Goal: Information Seeking & Learning: Understand process/instructions

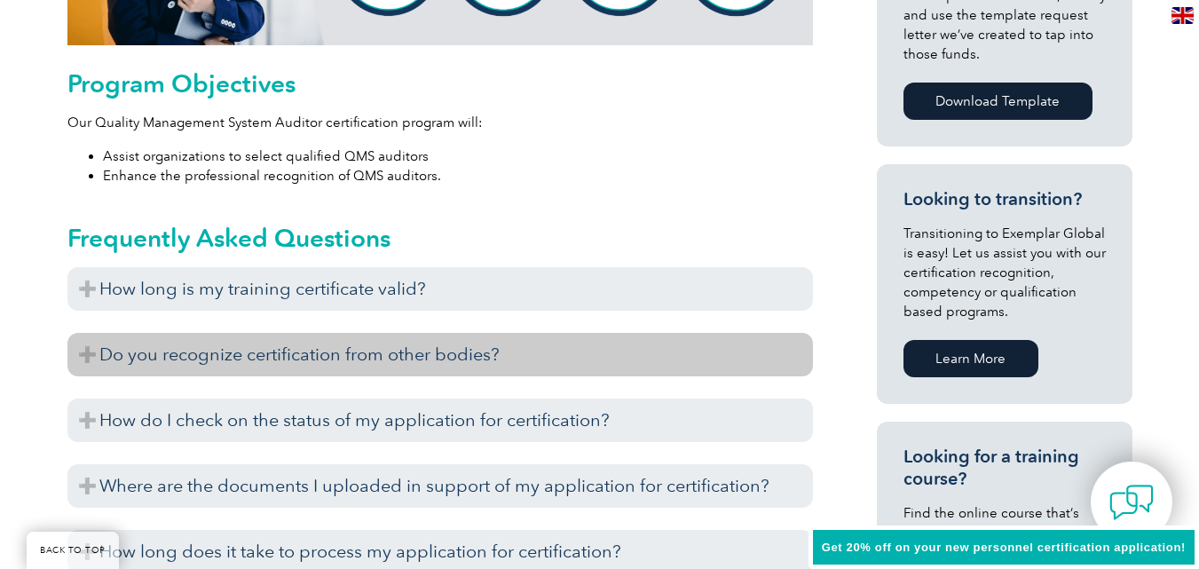
scroll to position [933, 0]
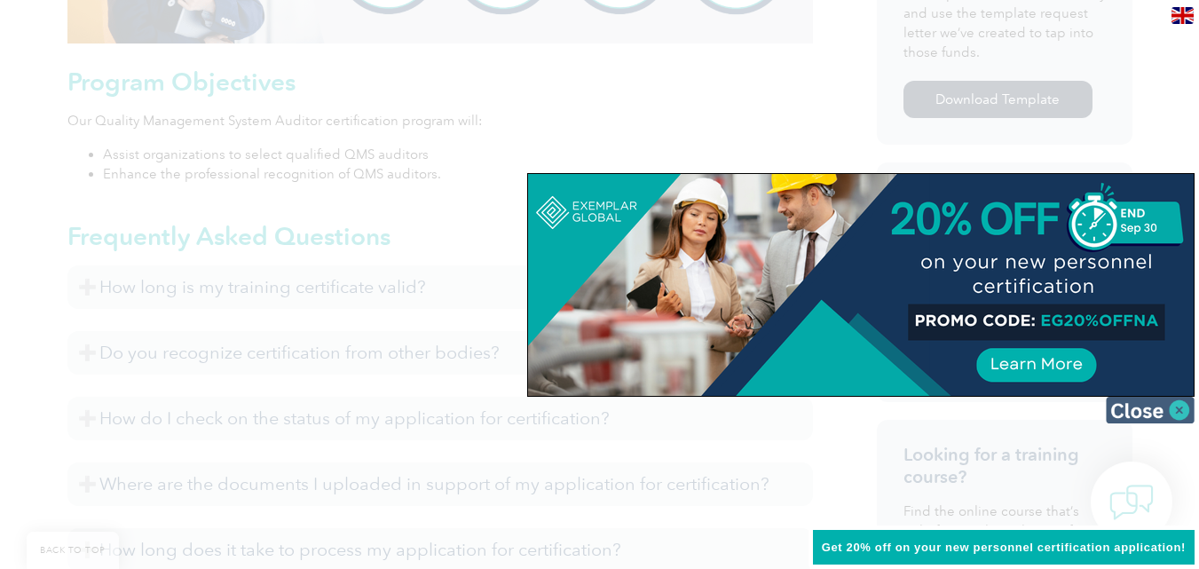
click at [1180, 402] on img at bounding box center [1150, 410] width 89 height 27
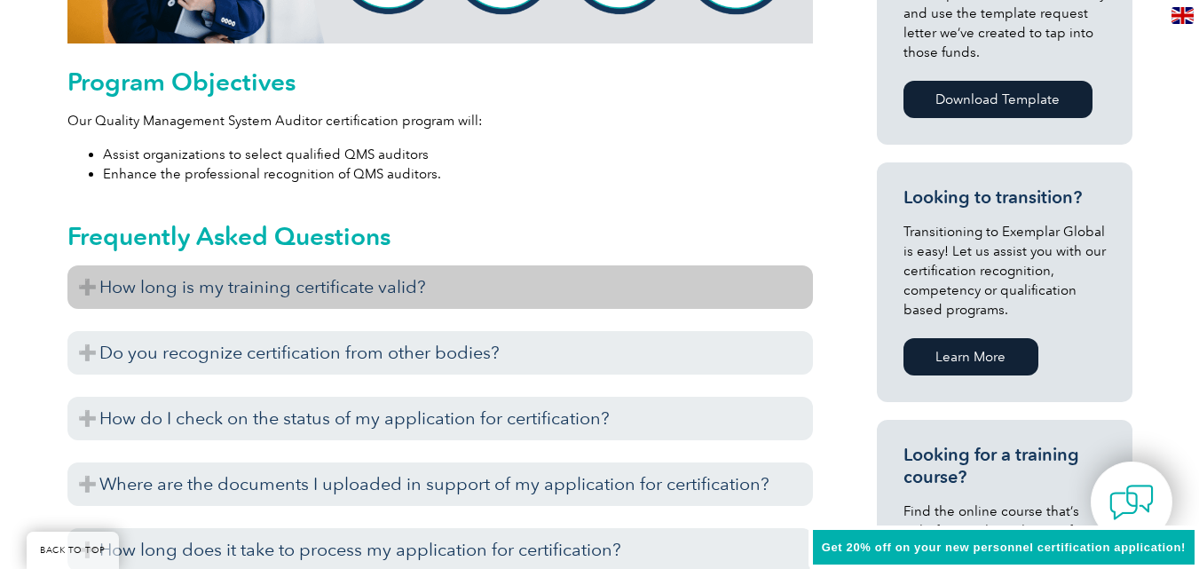
click at [84, 288] on h3 "How long is my training certificate valid?" at bounding box center [440, 286] width 746 height 43
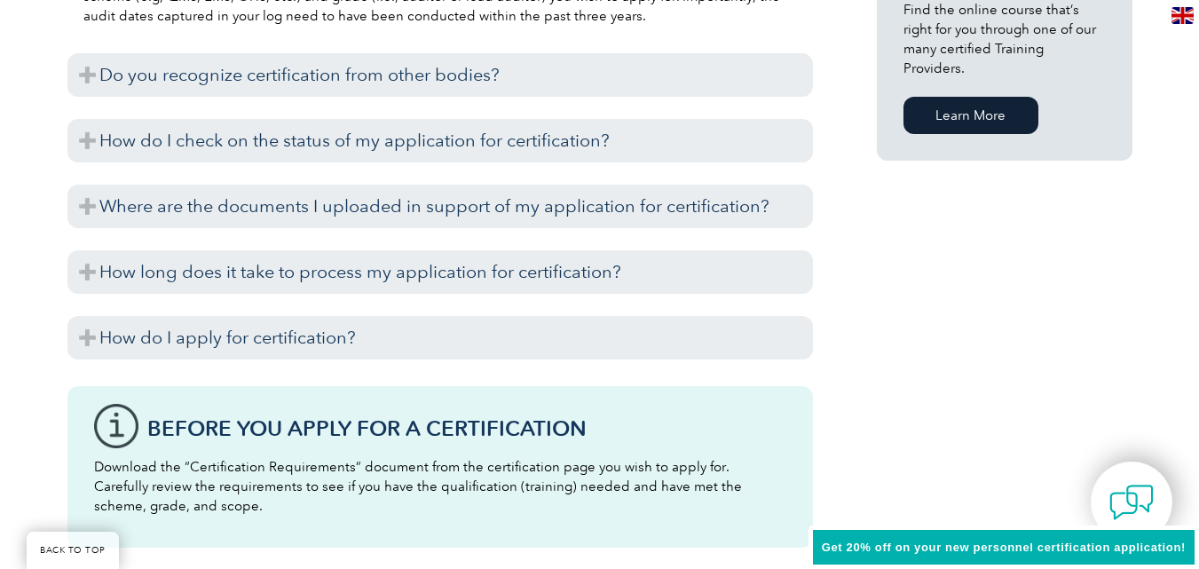
scroll to position [1465, 0]
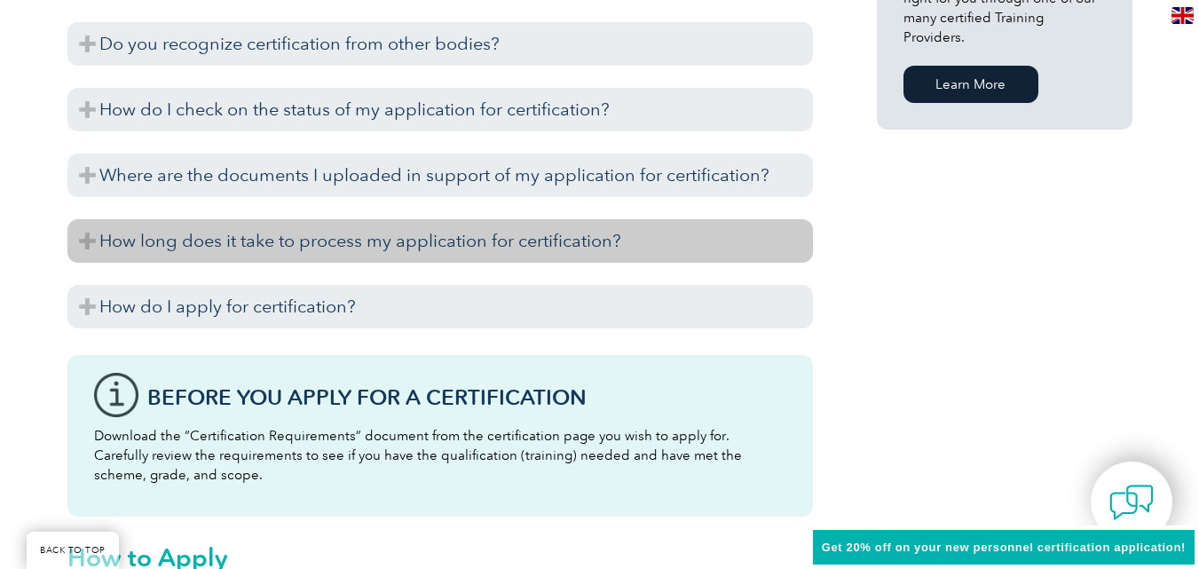
click at [533, 239] on h3 "How long does it take to process my application for certification?" at bounding box center [440, 240] width 746 height 43
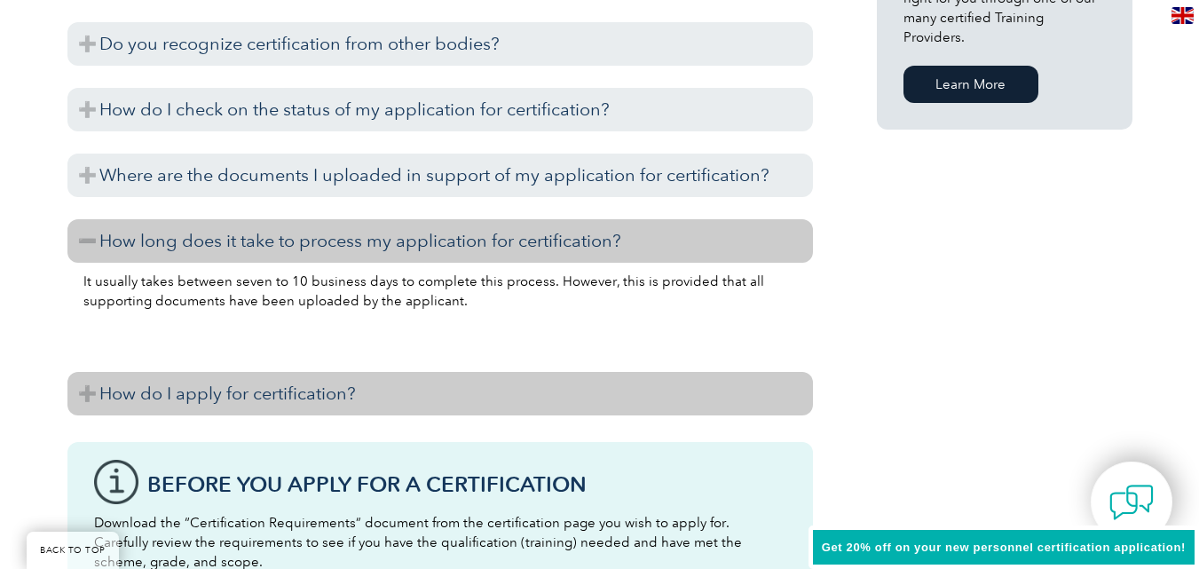
click at [449, 378] on h3 "How do I apply for certification?" at bounding box center [440, 393] width 746 height 43
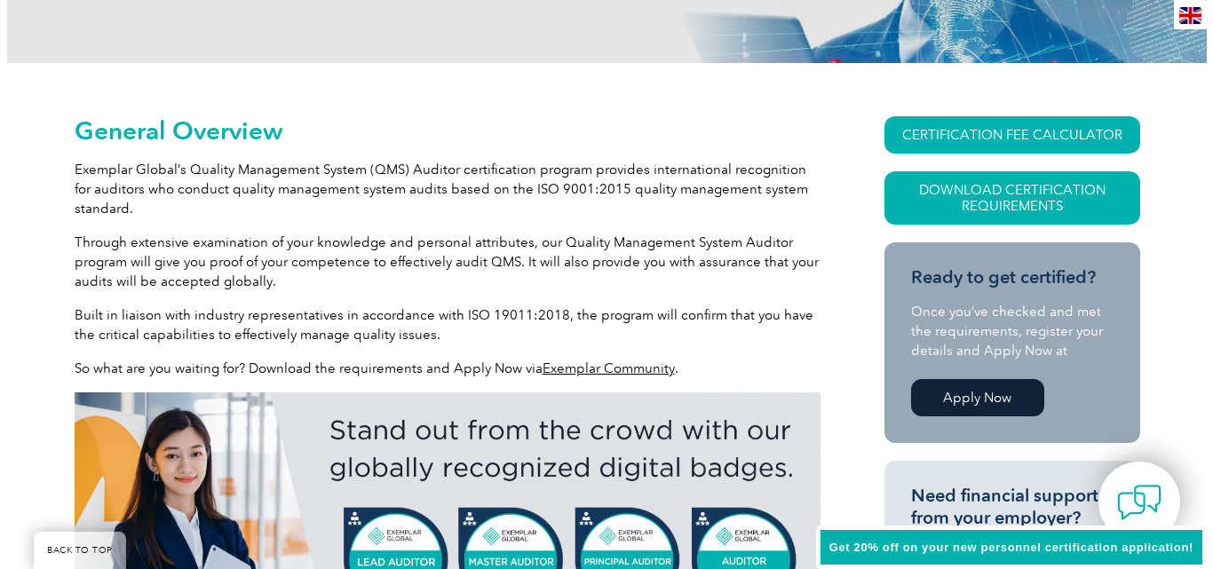
scroll to position [312, 0]
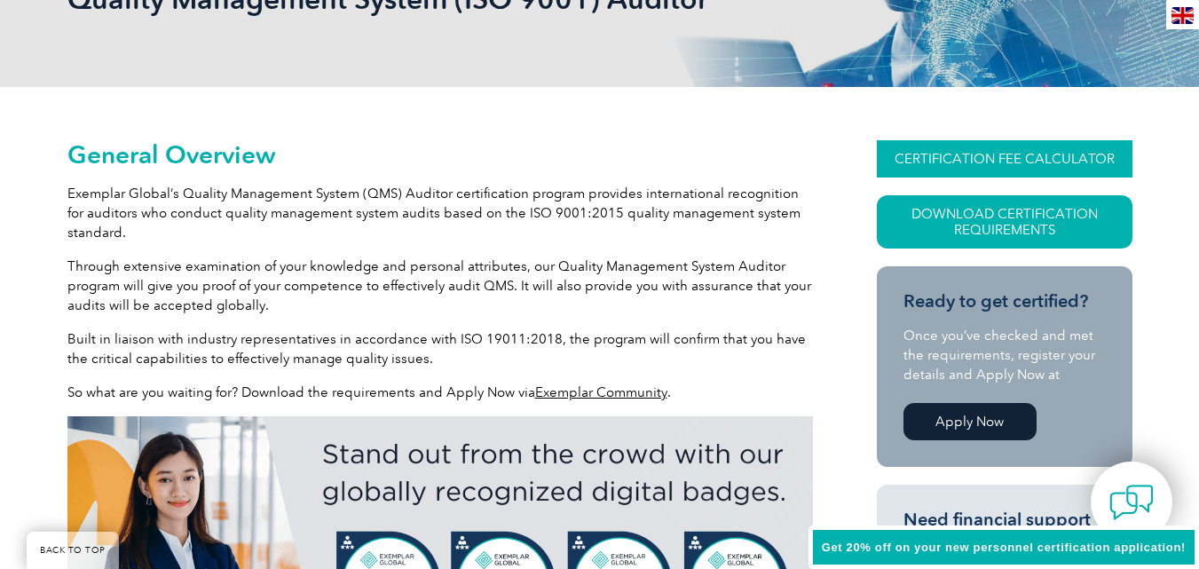
click at [1062, 154] on link "CERTIFICATION FEE CALCULATOR" at bounding box center [1005, 158] width 256 height 37
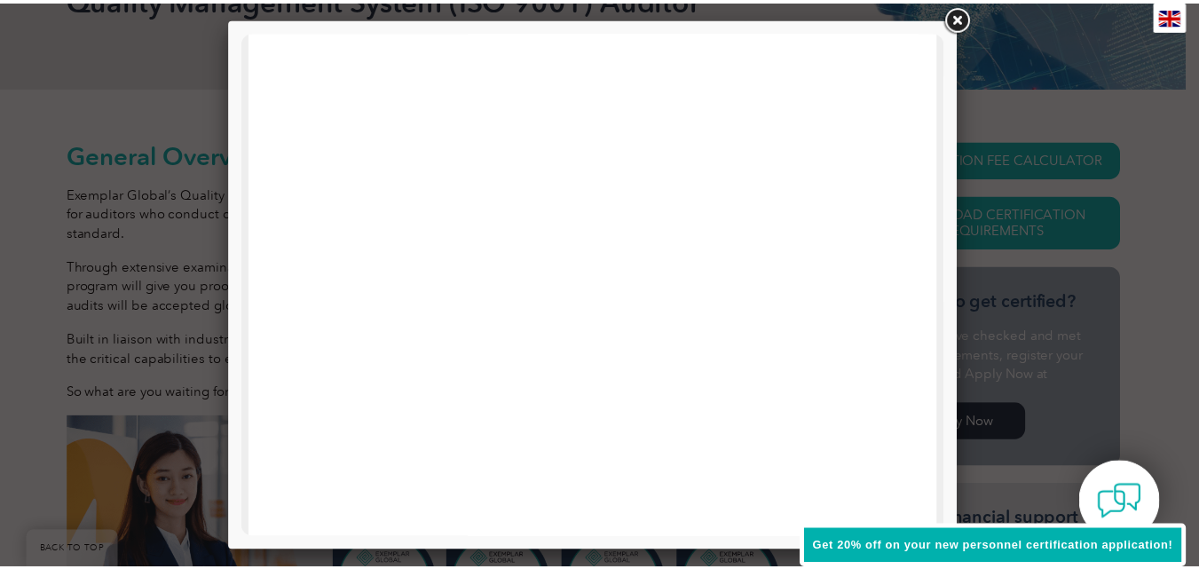
scroll to position [873, 0]
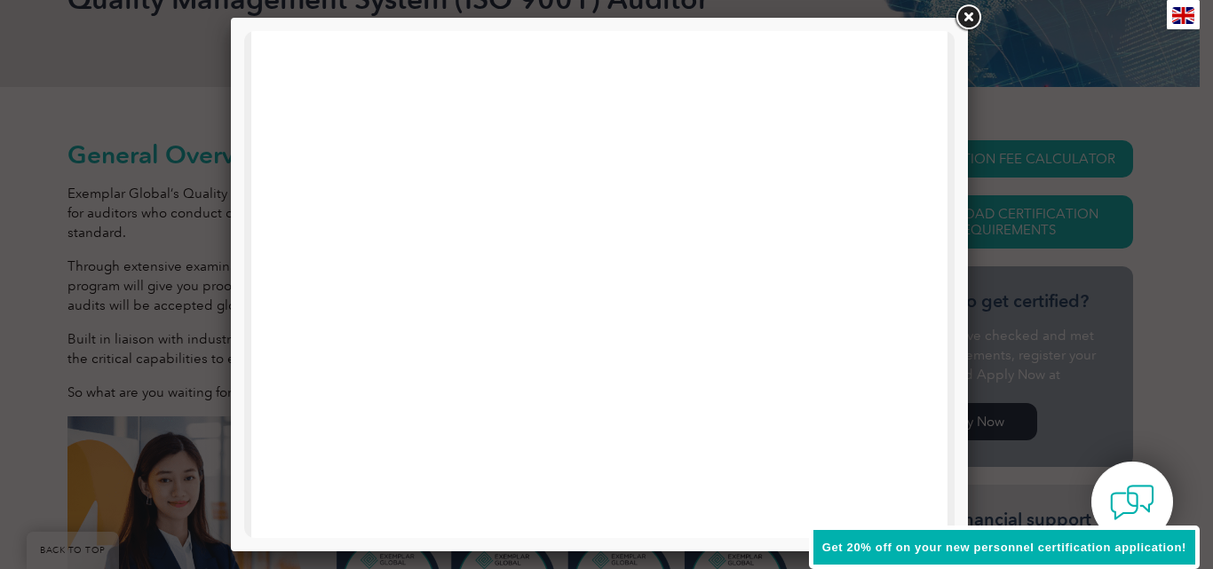
click at [974, 19] on link at bounding box center [968, 18] width 32 height 32
